Goal: Book appointment/travel/reservation

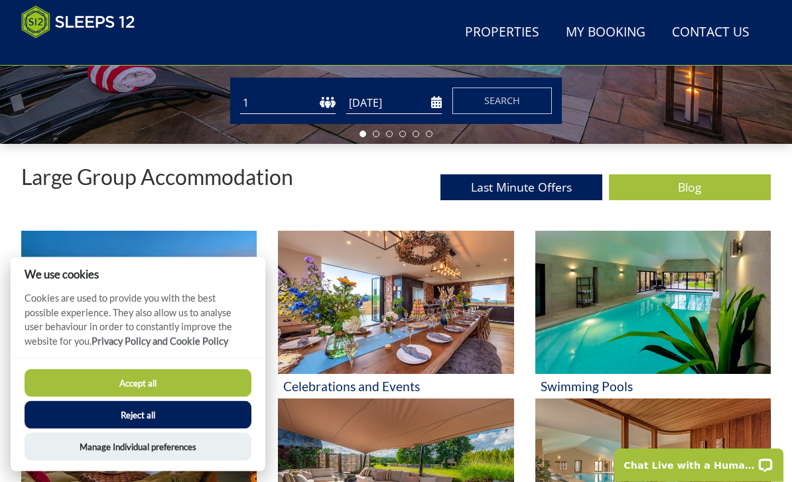
scroll to position [410, 0]
click at [202, 429] on button "Reject all" at bounding box center [138, 415] width 227 height 28
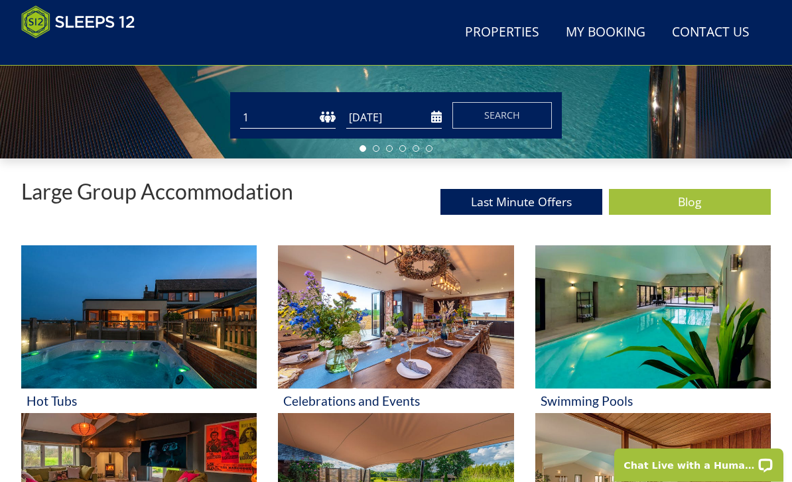
scroll to position [396, 0]
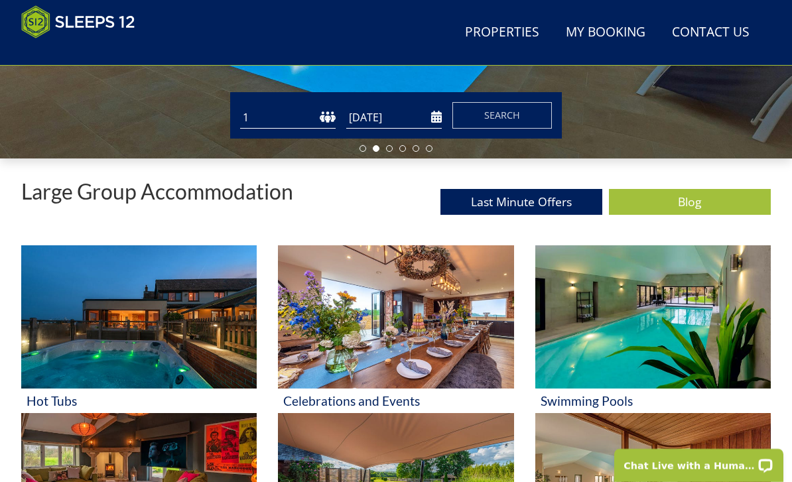
click at [275, 118] on select "1 2 3 4 5 6 7 8 9 10 11 12 13 14 15 16 17 18 19 20 21 22 23 24 25 26 27 28 29 3…" at bounding box center [287, 118] width 95 height 22
select select "10"
click at [431, 119] on input "[DATE]" at bounding box center [393, 118] width 95 height 22
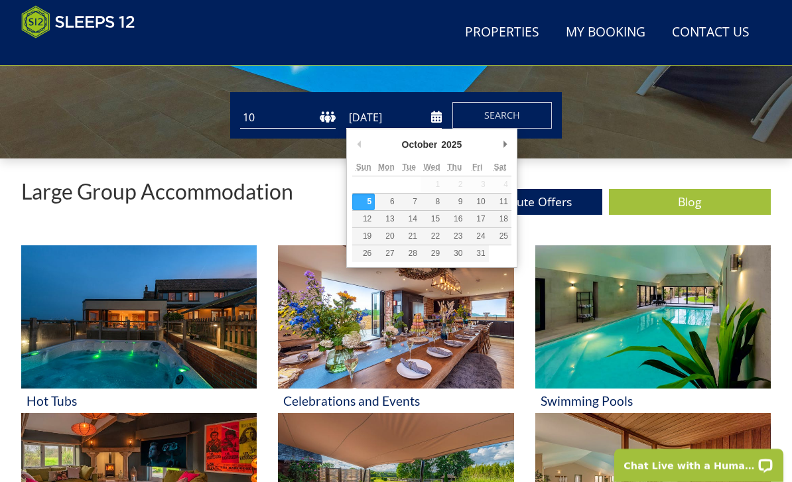
scroll to position [395, 0]
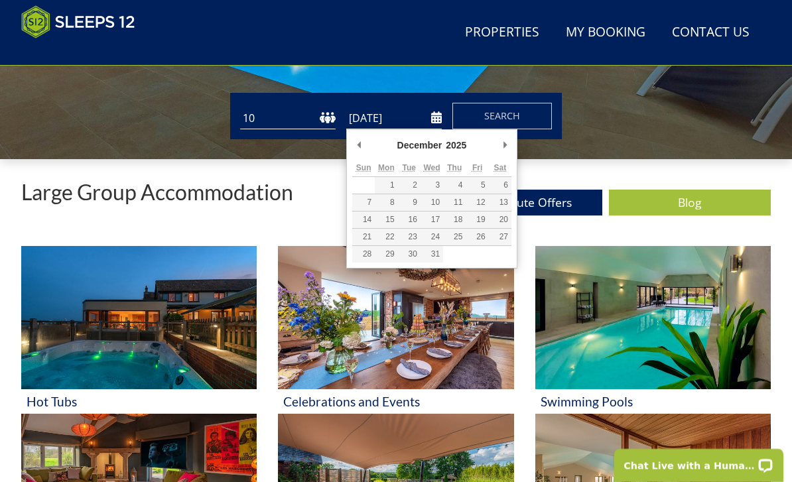
type input "[DATE]"
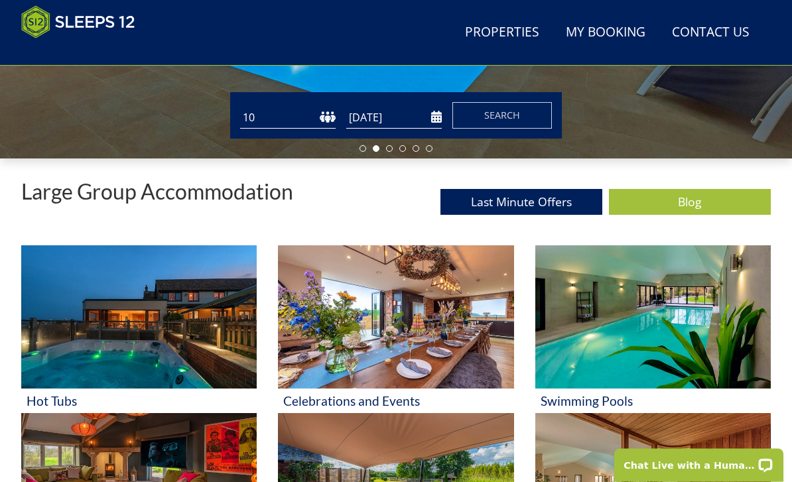
scroll to position [396, 0]
click at [495, 117] on span "Search" at bounding box center [502, 115] width 36 height 13
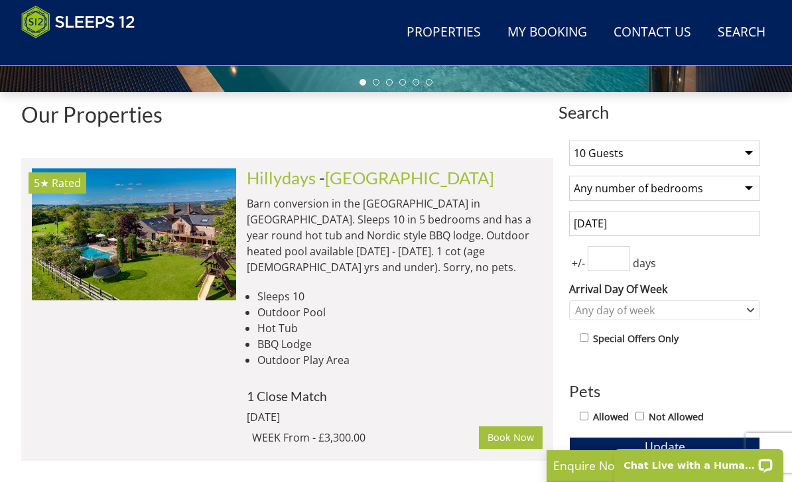
scroll to position [459, 0]
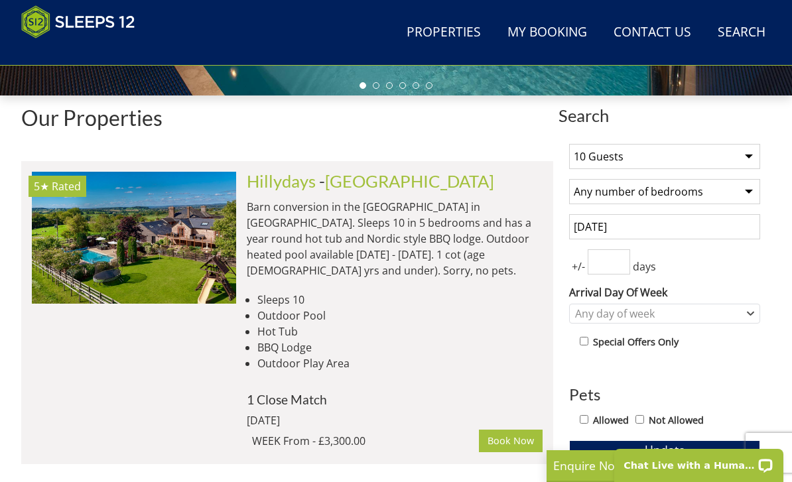
click at [744, 188] on select "Any number of bedrooms 1 Bedroom 2 Bedrooms 3 Bedrooms 4 Bedrooms 5 Bedrooms 6 …" at bounding box center [664, 191] width 191 height 25
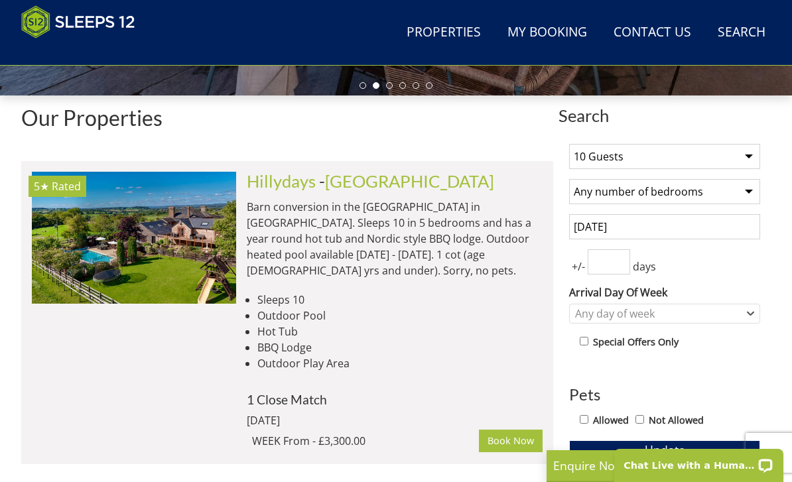
select select "6"
click at [582, 420] on input "Allowed" at bounding box center [584, 419] width 9 height 9
checkbox input "true"
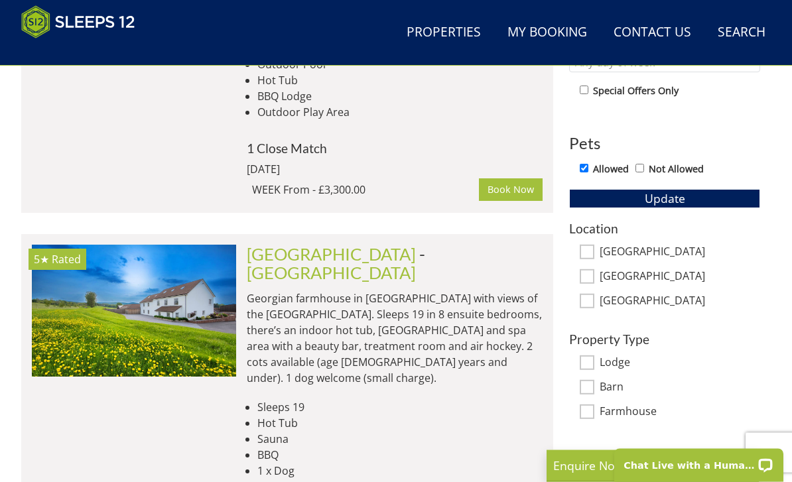
scroll to position [711, 0]
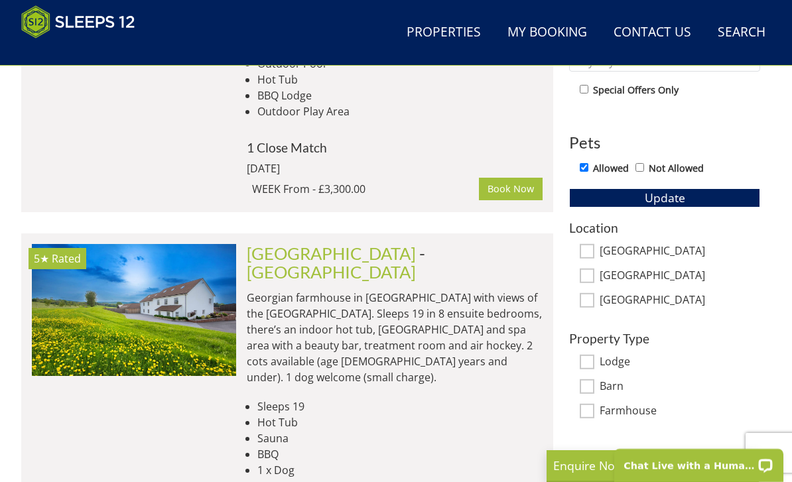
click at [643, 197] on button "Update" at bounding box center [664, 197] width 191 height 19
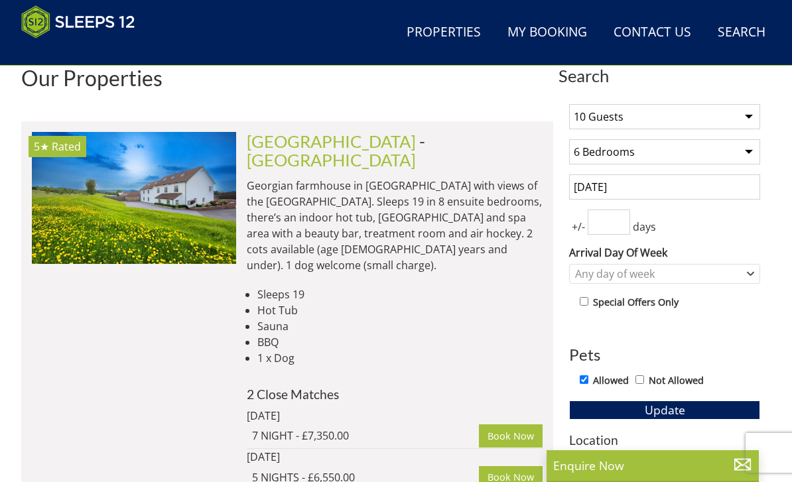
scroll to position [583, 0]
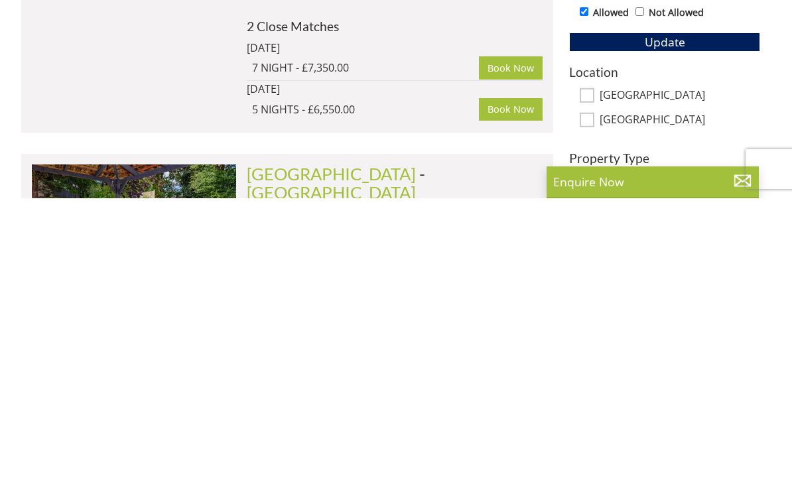
click at [483, 448] on h2 "Lively Lodge - Somerset" at bounding box center [395, 466] width 296 height 37
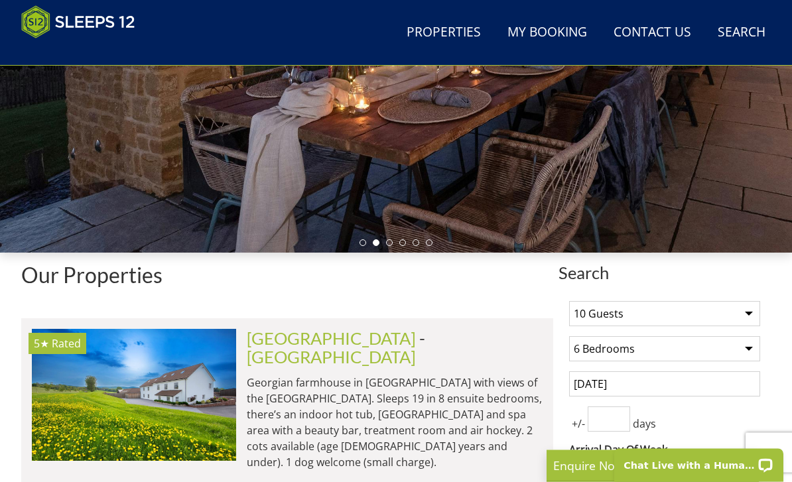
scroll to position [0, 0]
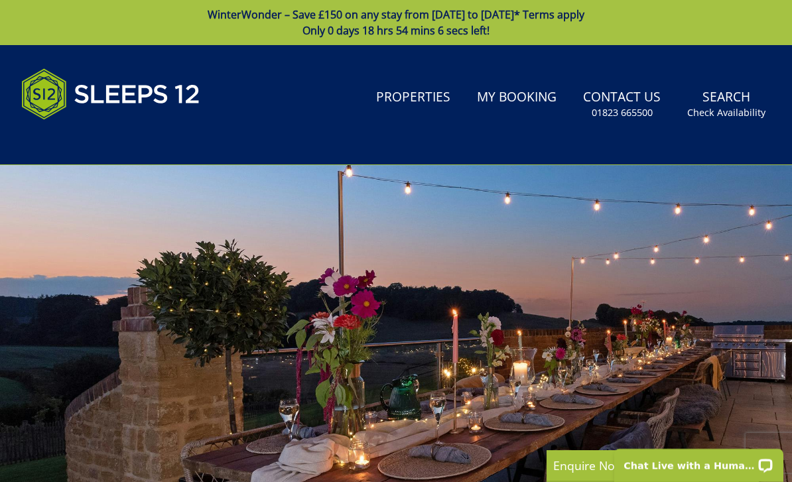
select select "10"
